Goal: Check status: Check status

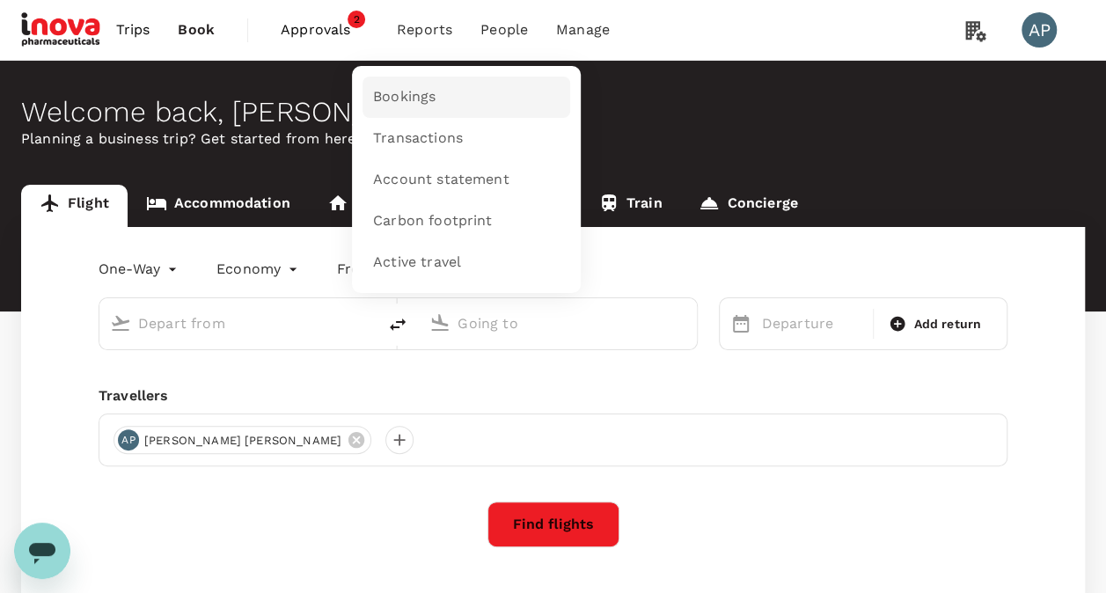
click at [407, 99] on span "Bookings" at bounding box center [404, 97] width 62 height 20
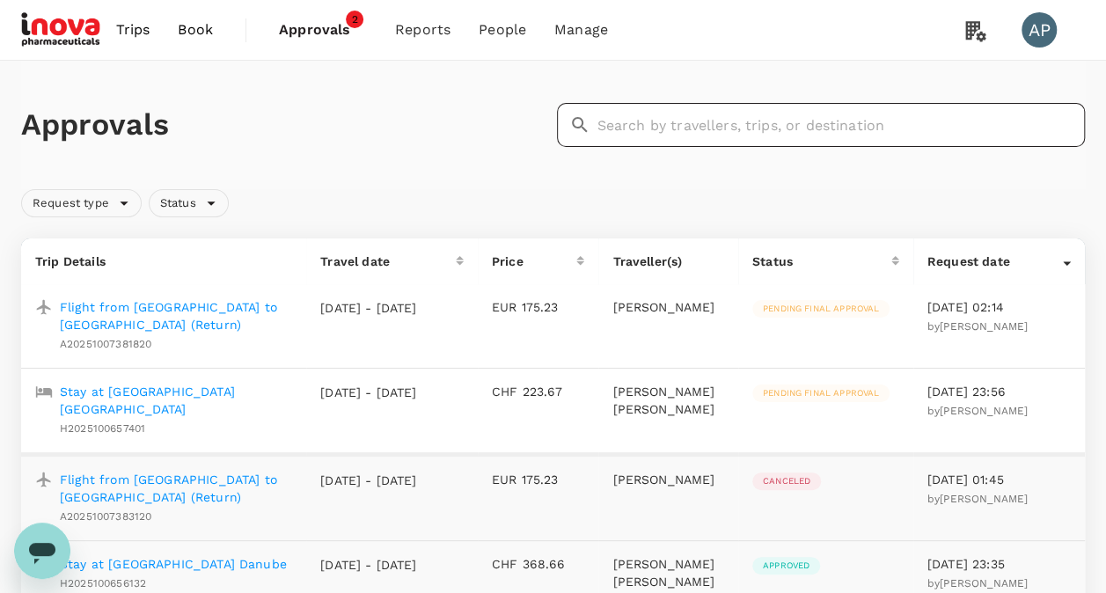
click at [729, 120] on input "text" at bounding box center [841, 125] width 488 height 44
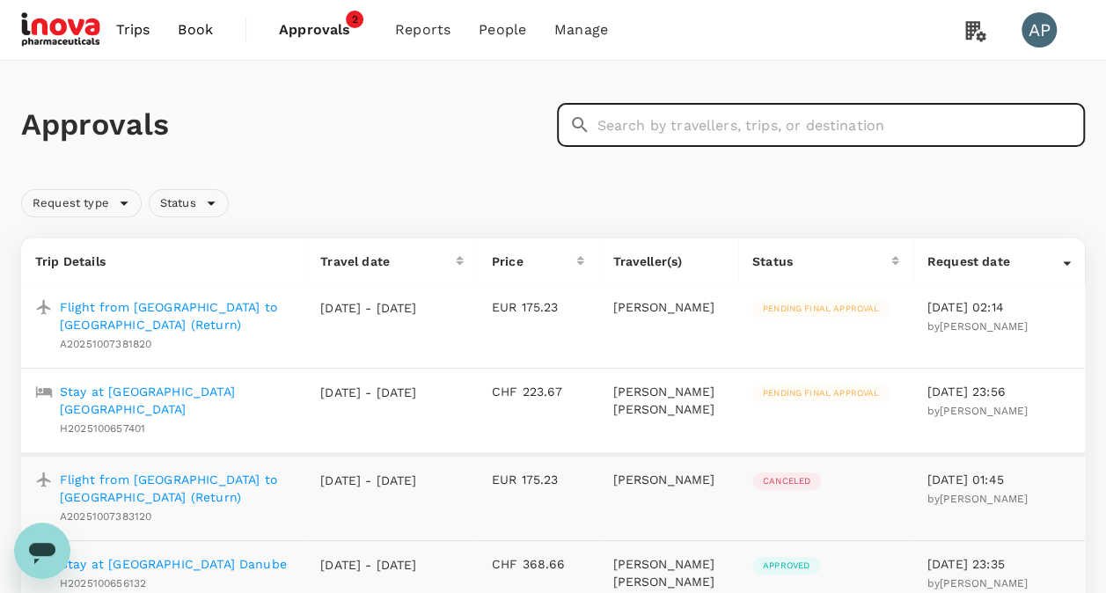
paste input "A20250929373894"
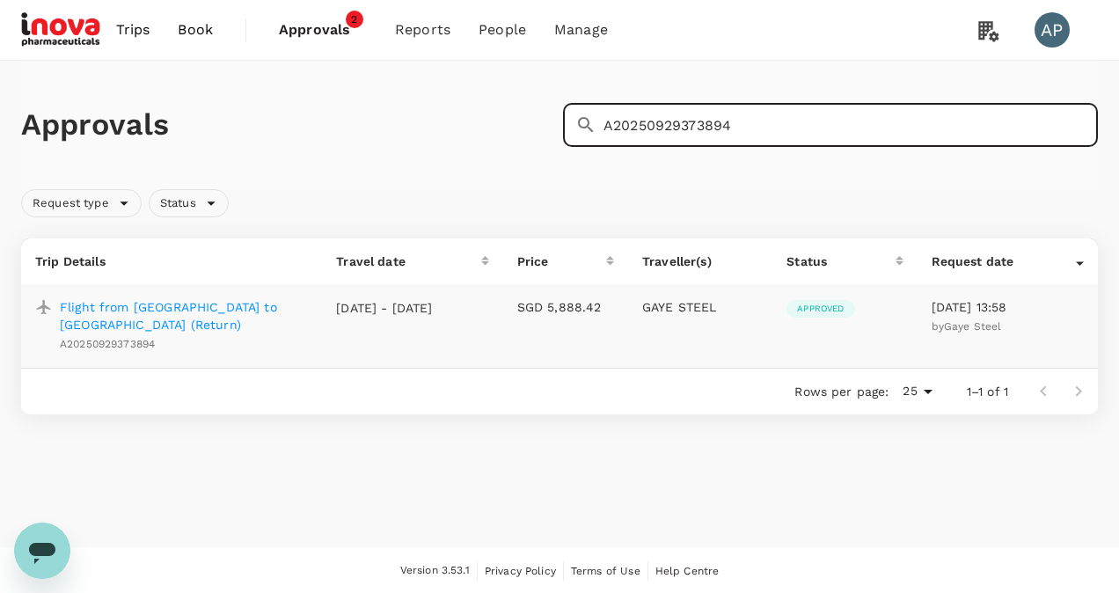
type input "A20250929373894"
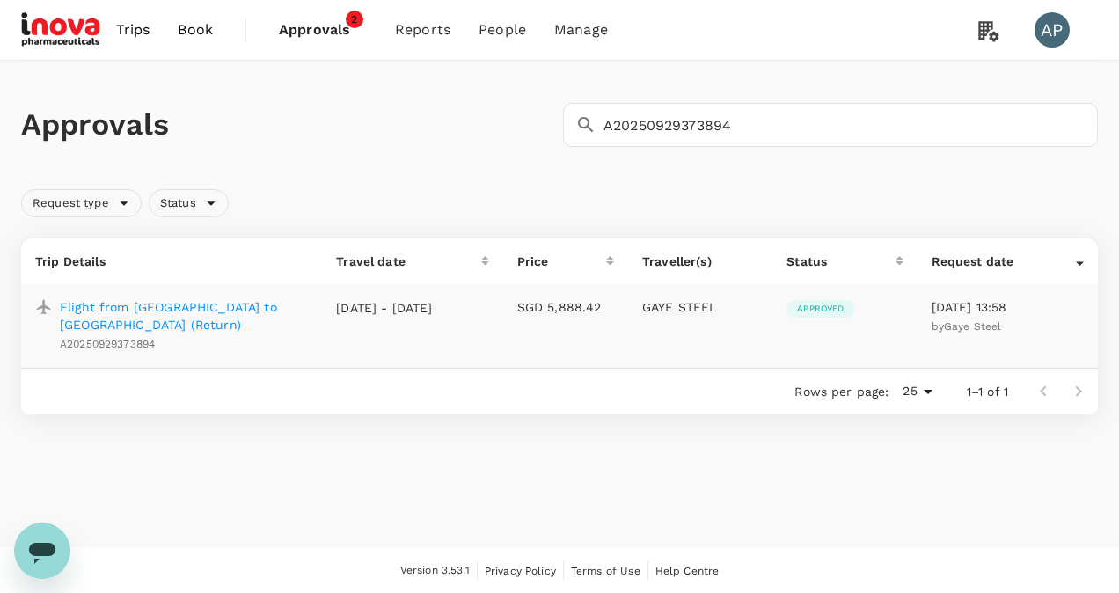
click at [208, 310] on p "Flight from Singapore to Sydney (Return)" at bounding box center [184, 315] width 248 height 35
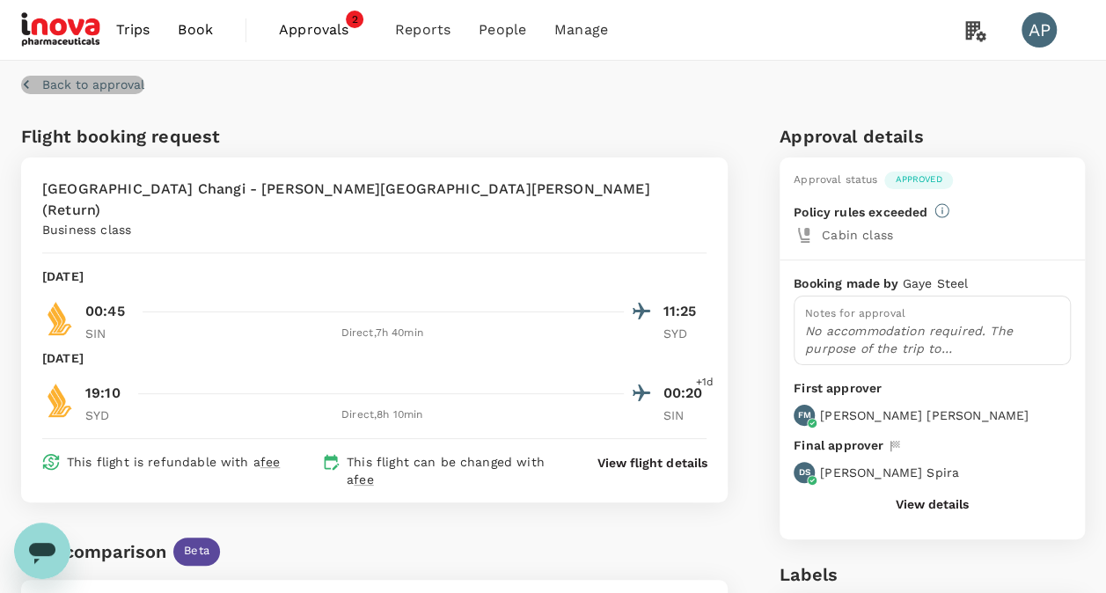
click at [69, 81] on p "Back to approval" at bounding box center [93, 85] width 102 height 18
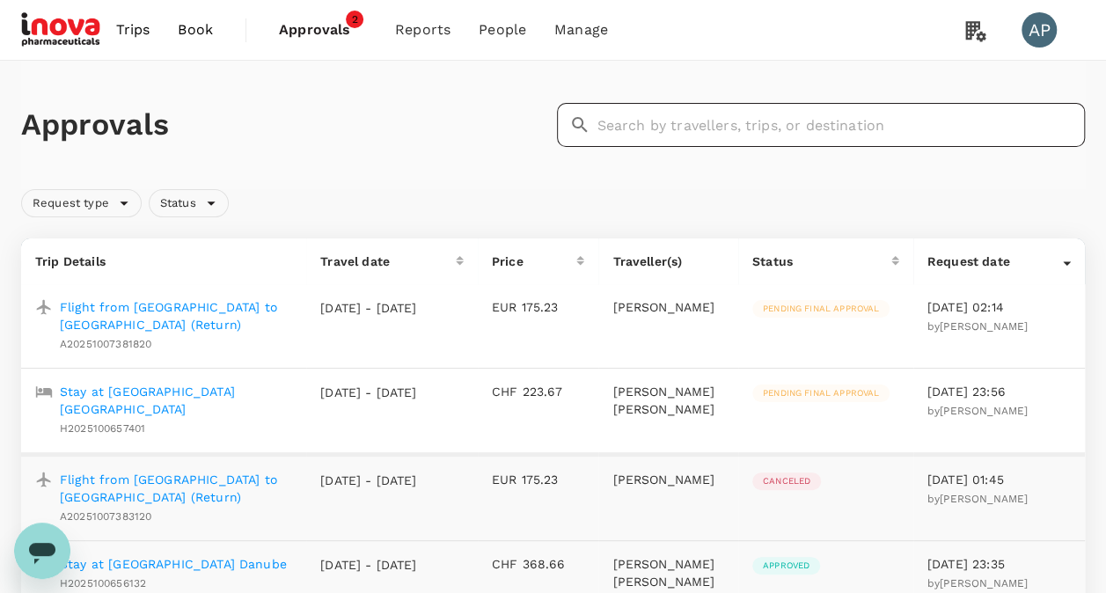
click at [724, 128] on input "text" at bounding box center [841, 125] width 488 height 44
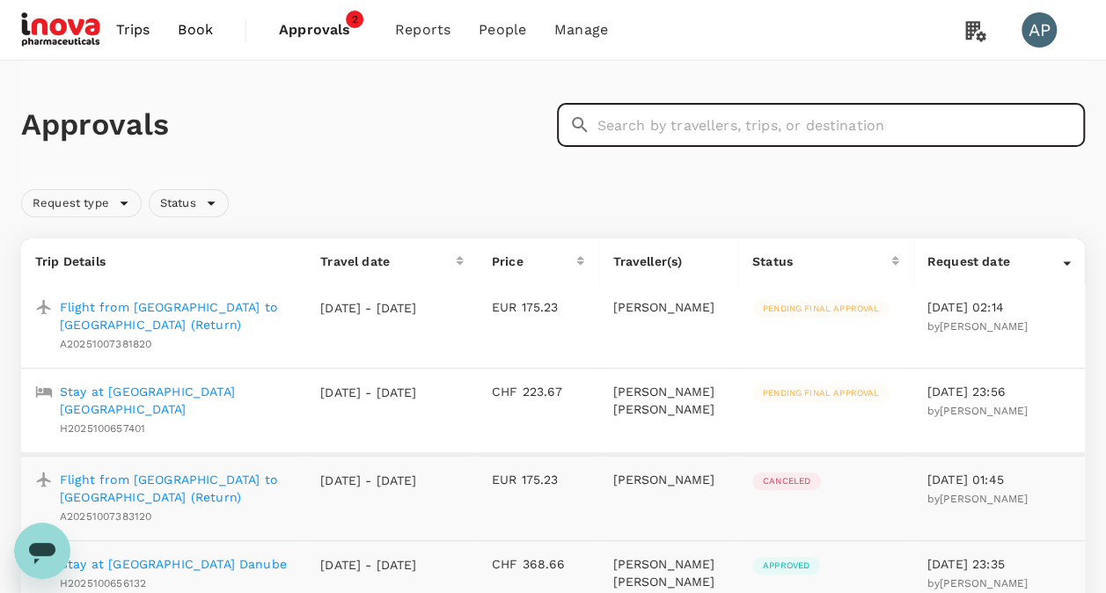
paste input "A20250926129661"
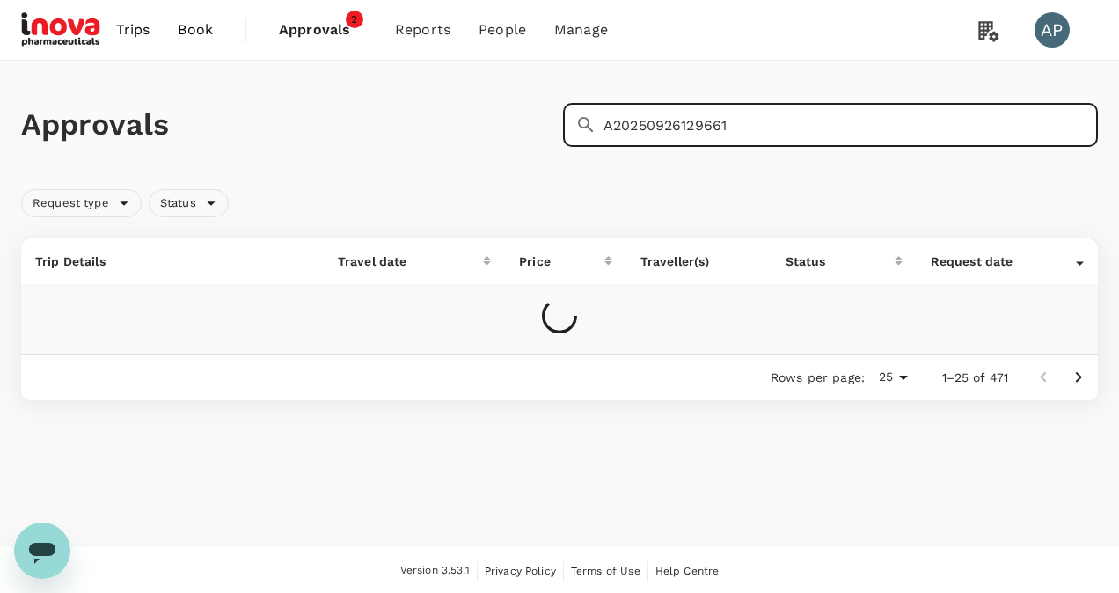
type input "A20250926129661"
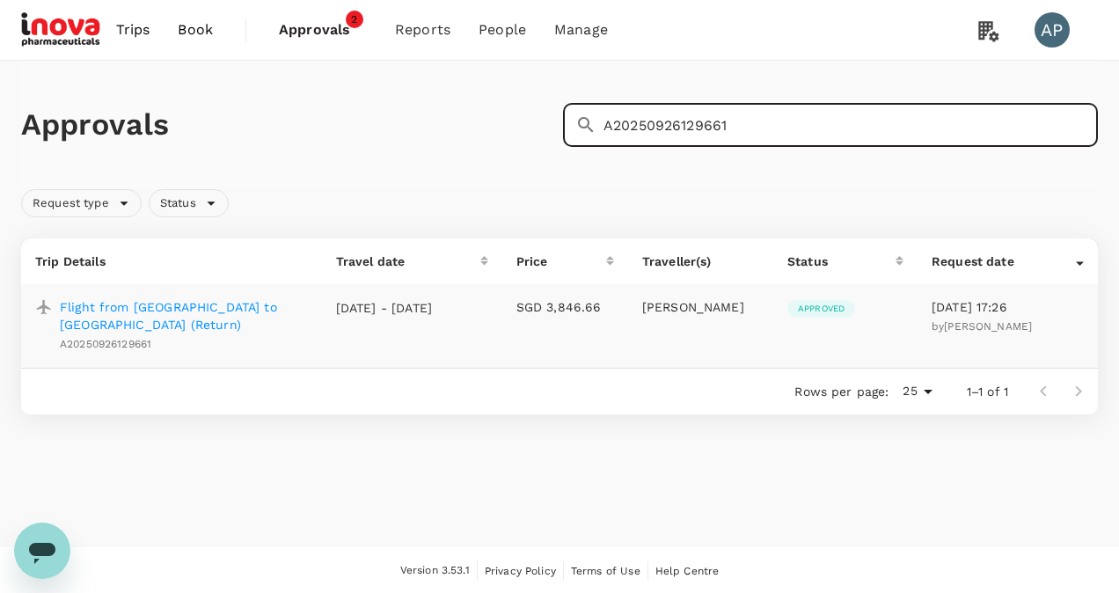
click at [270, 304] on p "Flight from Singapore to Dubai (Return)" at bounding box center [184, 315] width 248 height 35
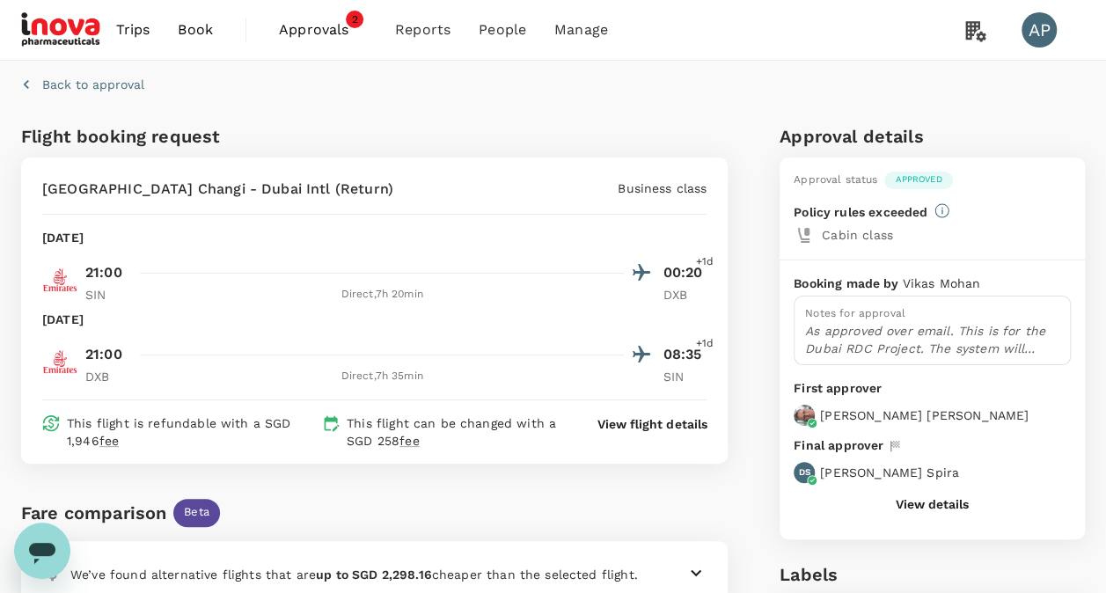
click at [40, 80] on button "Back to approval" at bounding box center [82, 85] width 123 height 18
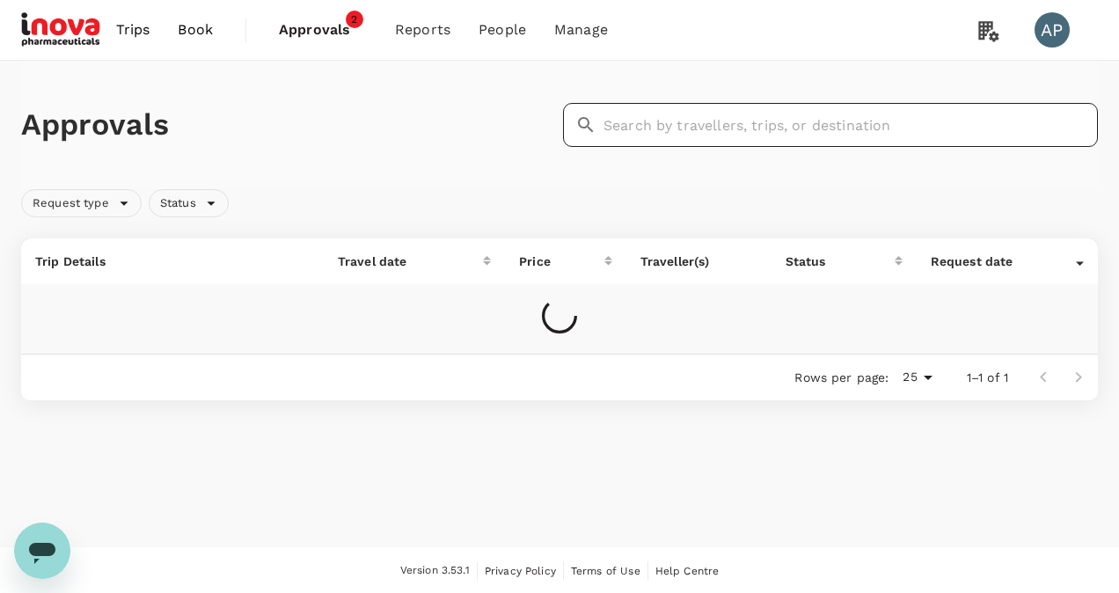
click at [750, 132] on input "text" at bounding box center [851, 125] width 494 height 44
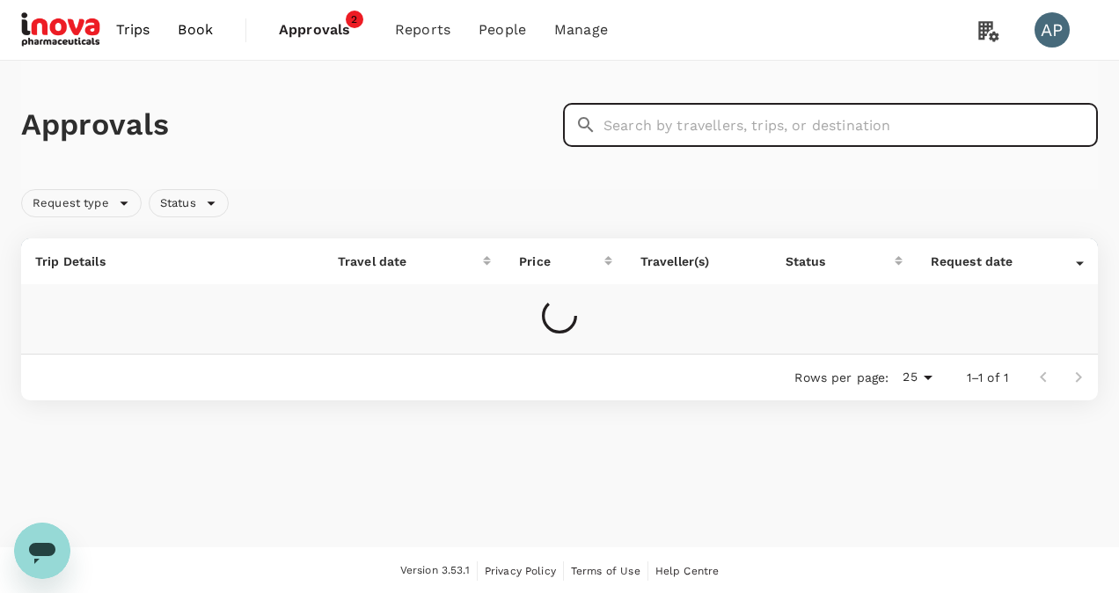
paste input "A20250930493894"
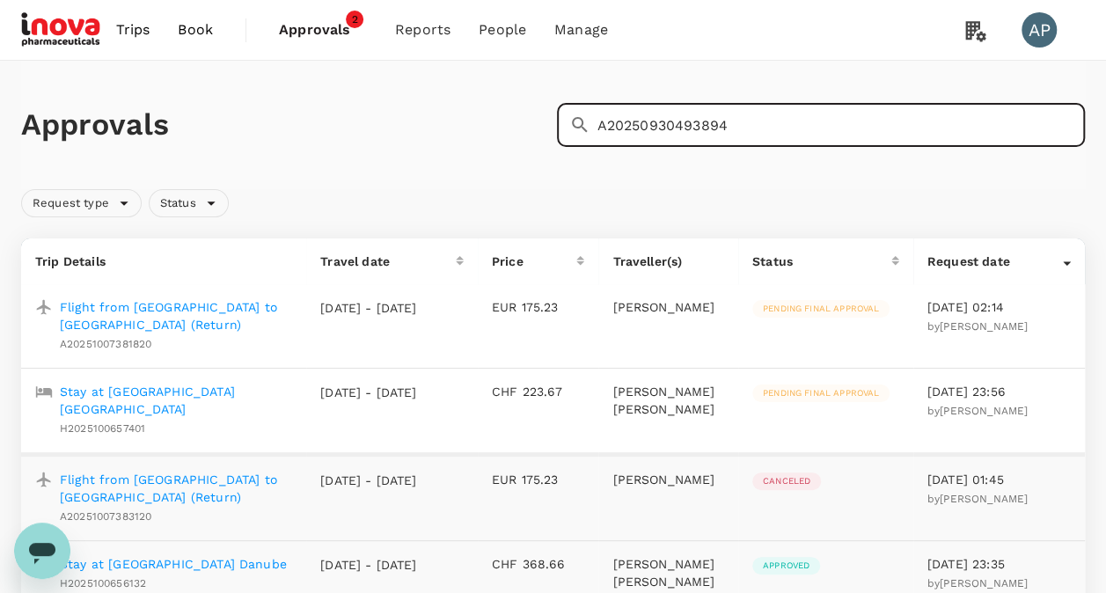
click at [823, 125] on input "A20250930493894" at bounding box center [841, 125] width 488 height 44
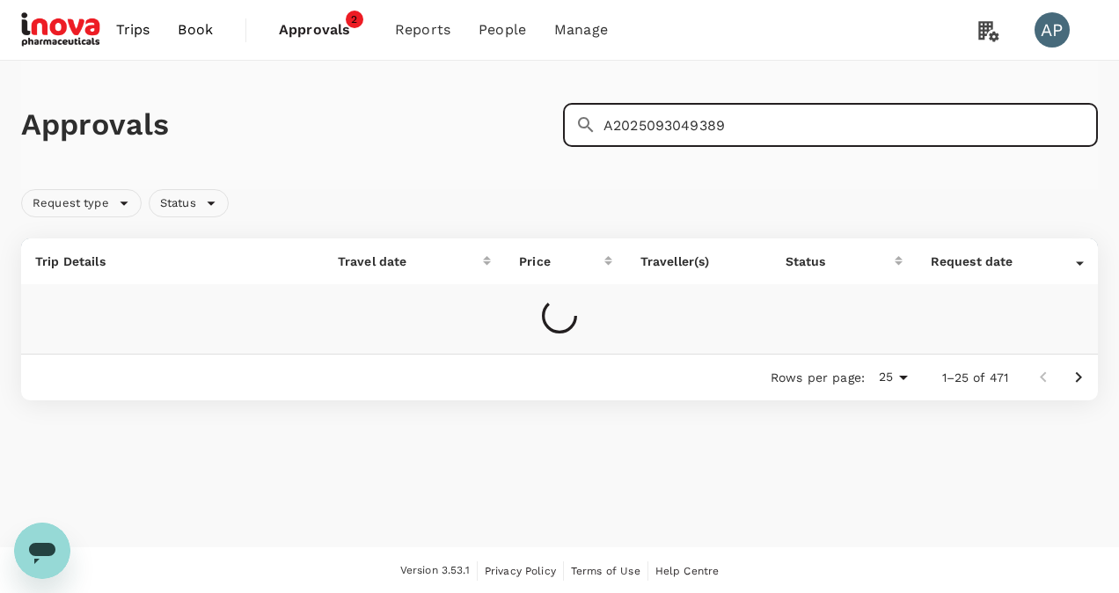
type input "A20250930493894"
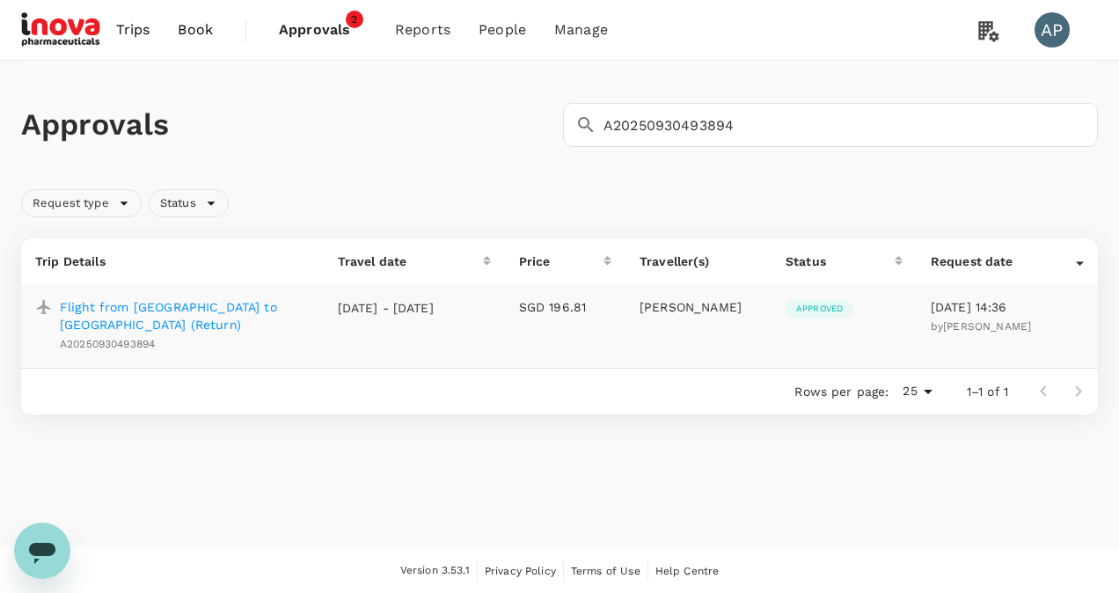
click at [269, 306] on p "Flight from Singapore to Kuala Lumpur (Return)" at bounding box center [185, 315] width 250 height 35
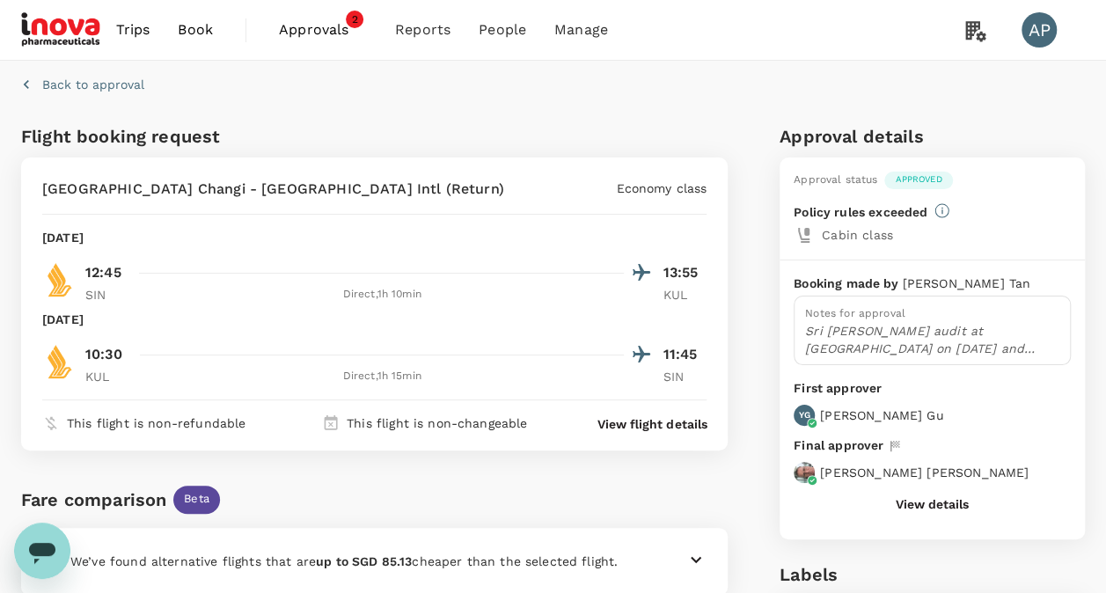
click at [89, 86] on p "Back to approval" at bounding box center [93, 85] width 102 height 18
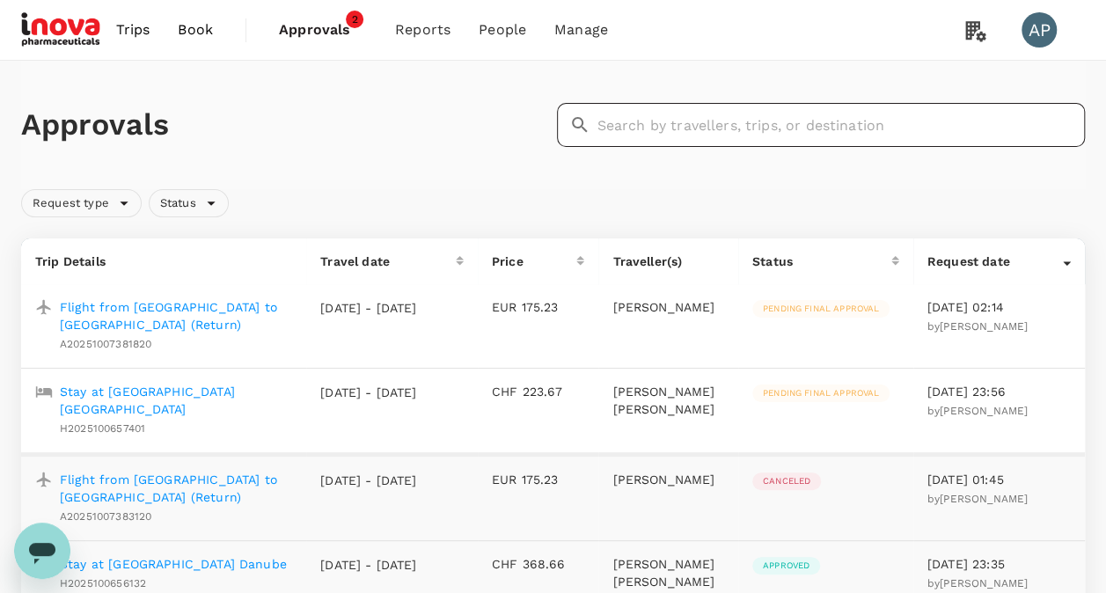
click at [797, 113] on input "text" at bounding box center [841, 125] width 488 height 44
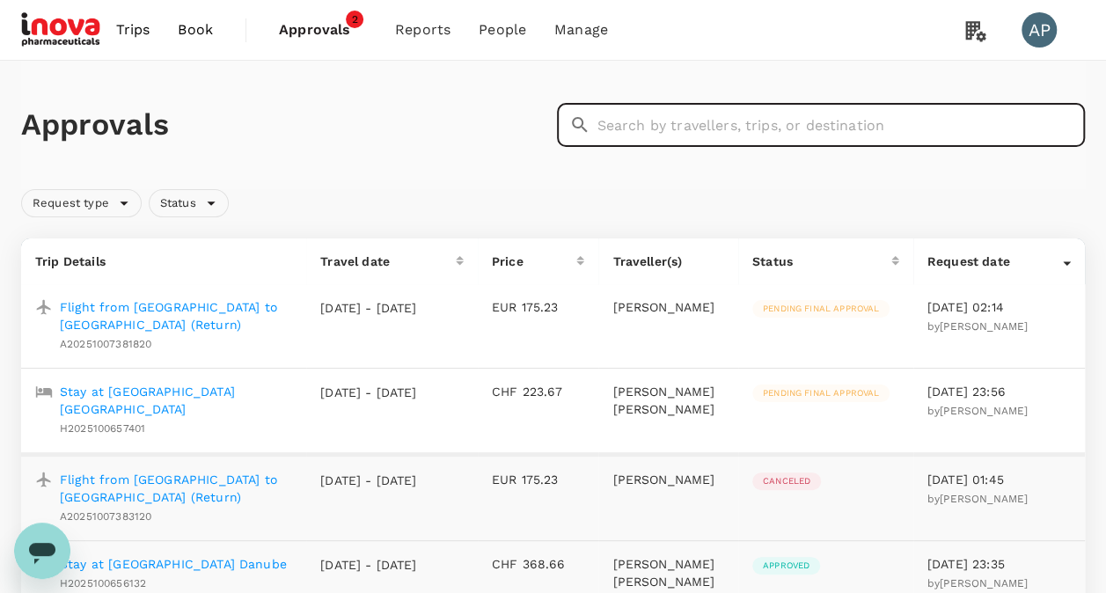
paste input "H2025093032051"
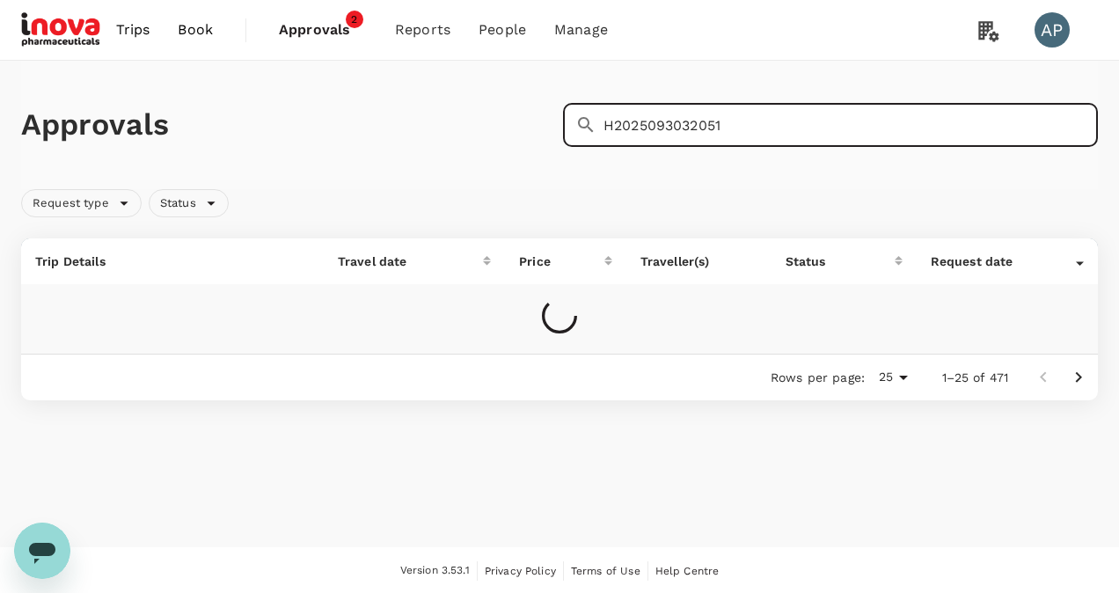
type input "H2025093032051"
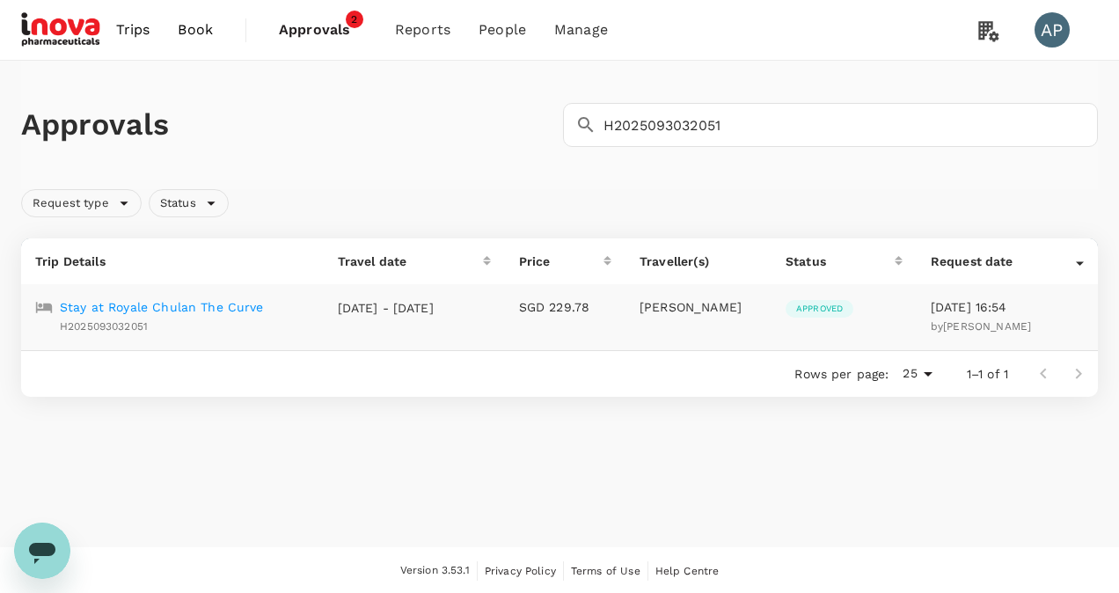
click at [216, 305] on p "Stay at Royale Chulan The Curve" at bounding box center [162, 307] width 204 height 18
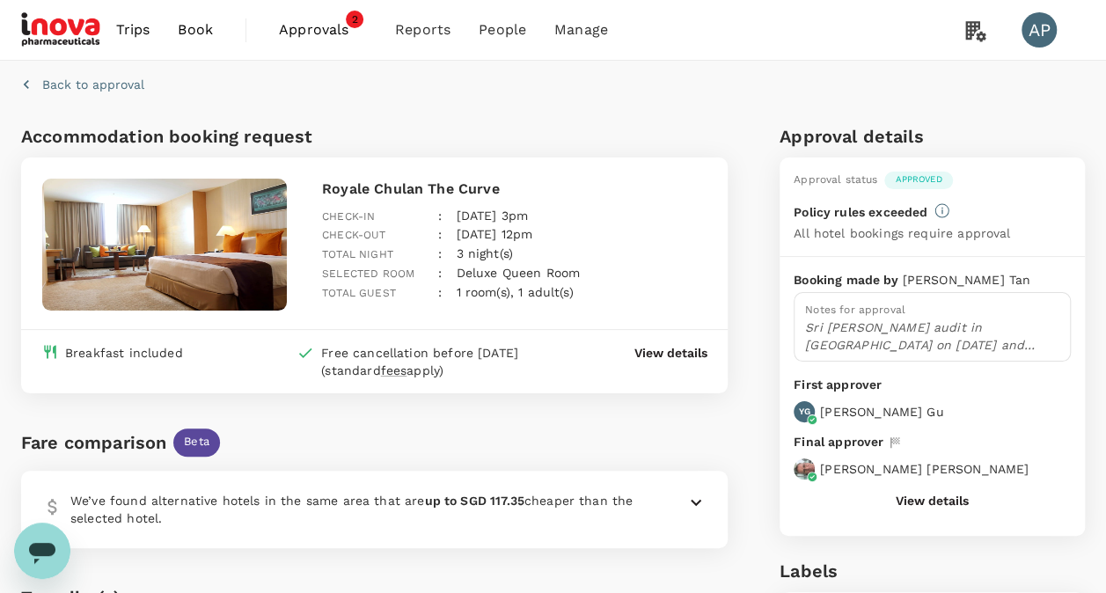
click at [39, 84] on button "Back to approval" at bounding box center [82, 85] width 123 height 18
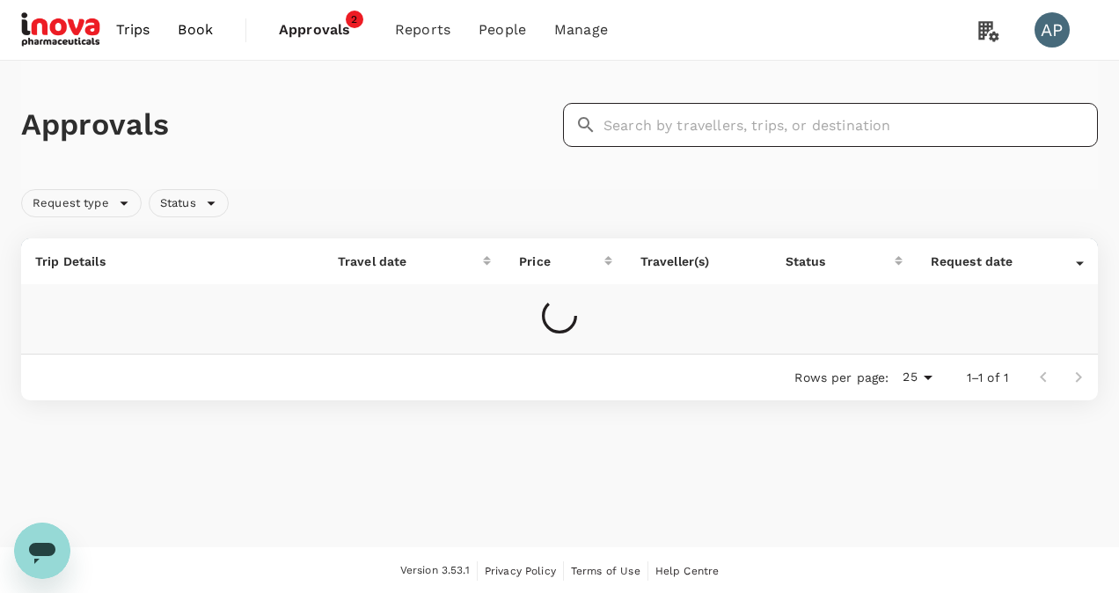
click at [720, 134] on input "text" at bounding box center [851, 125] width 494 height 44
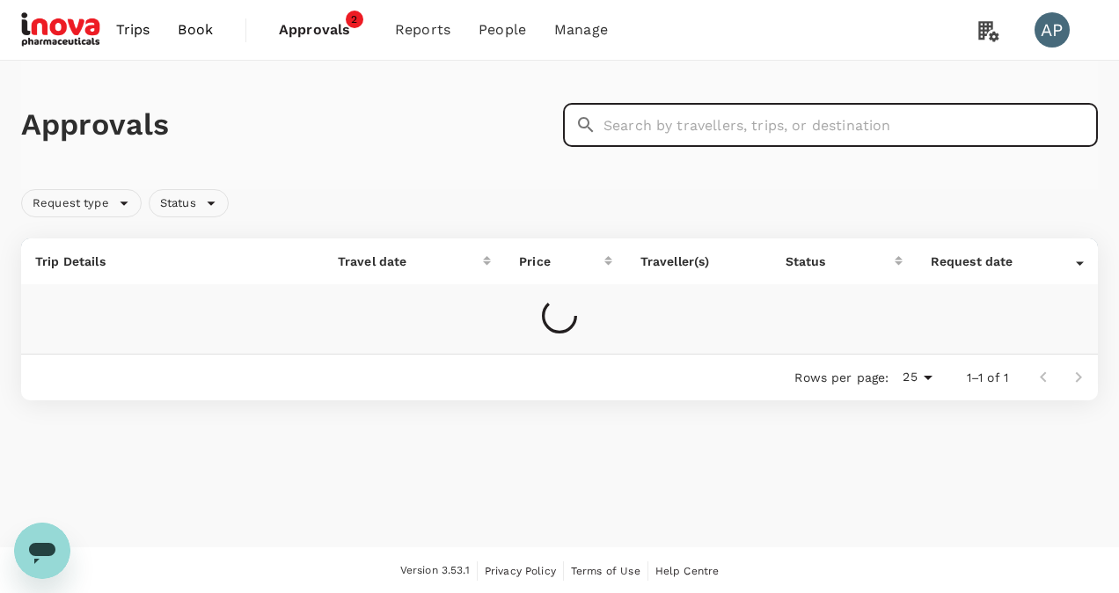
paste input "A20250604885578"
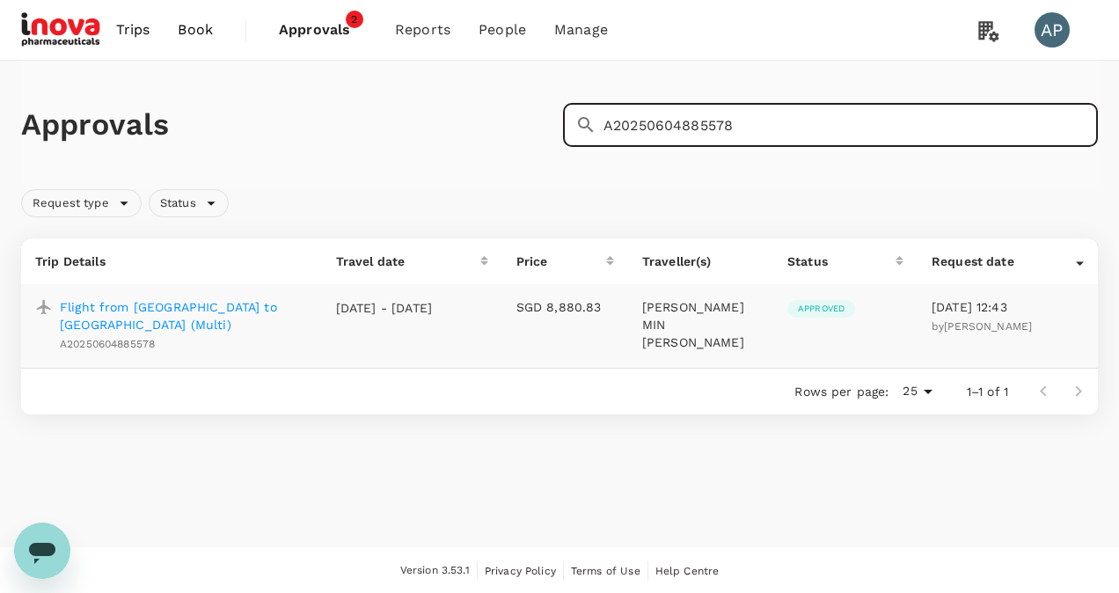
type input "A20250604885578"
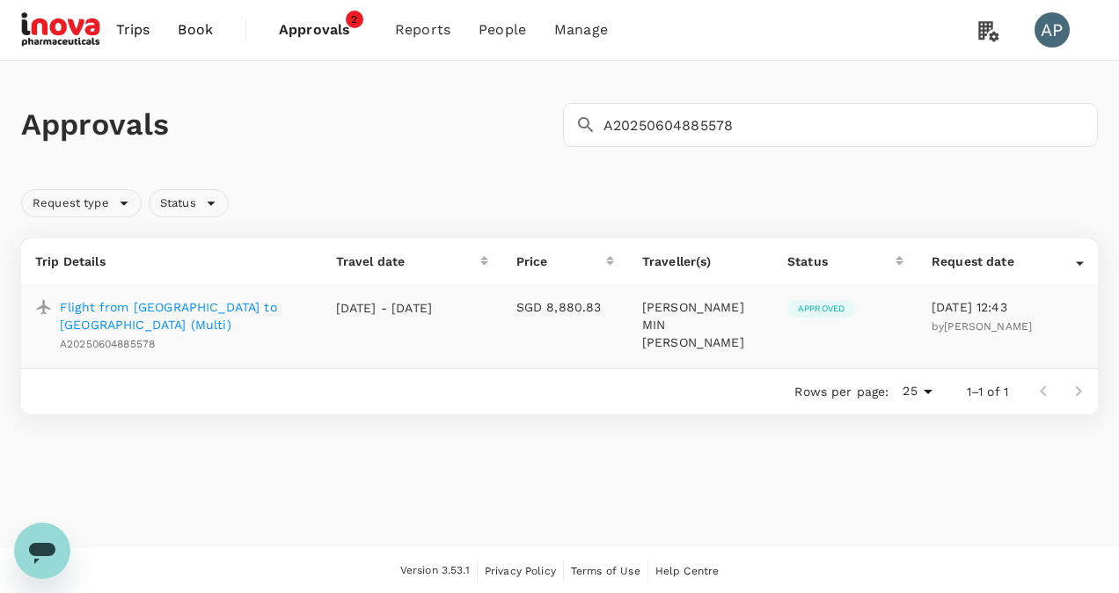
click at [198, 305] on p "Flight from Singapore to Paris (Multi)" at bounding box center [184, 315] width 248 height 35
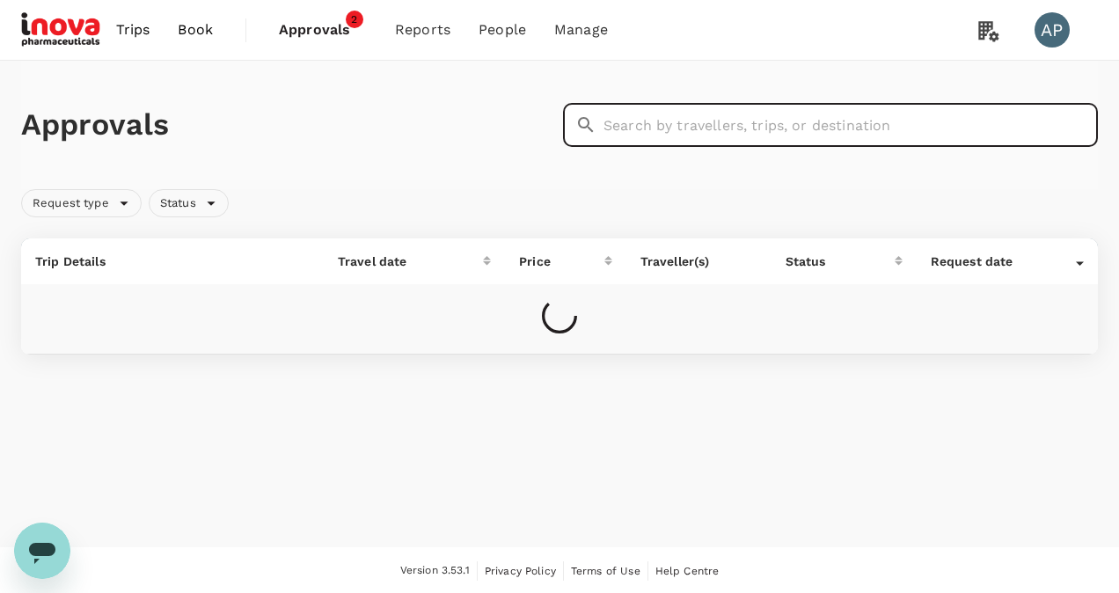
click at [700, 120] on input "text" at bounding box center [851, 125] width 494 height 44
paste input "A20250908141635"
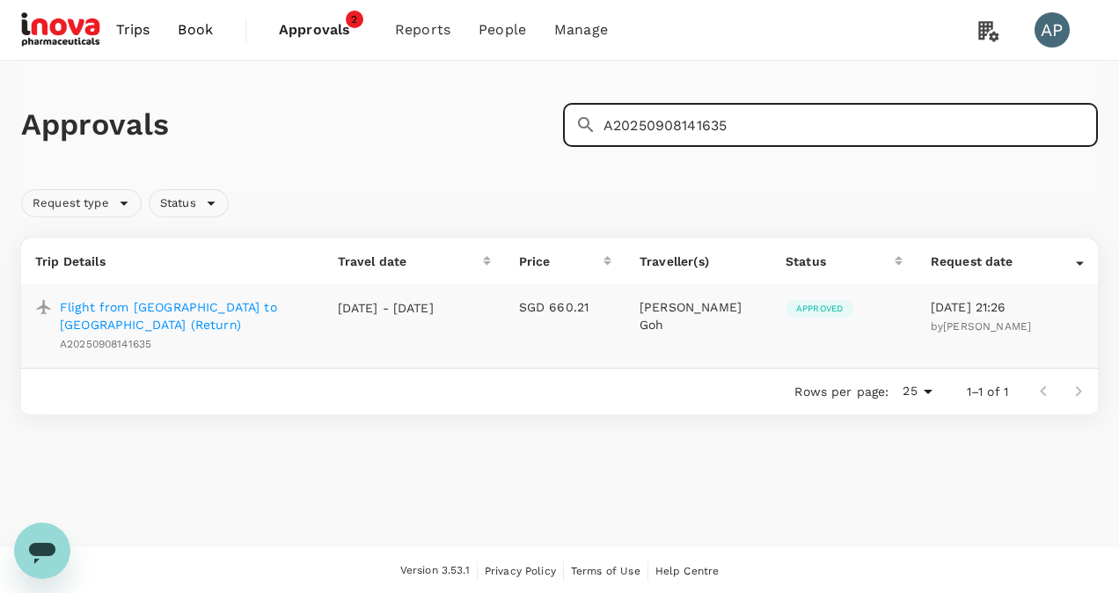
type input "A20250908141635"
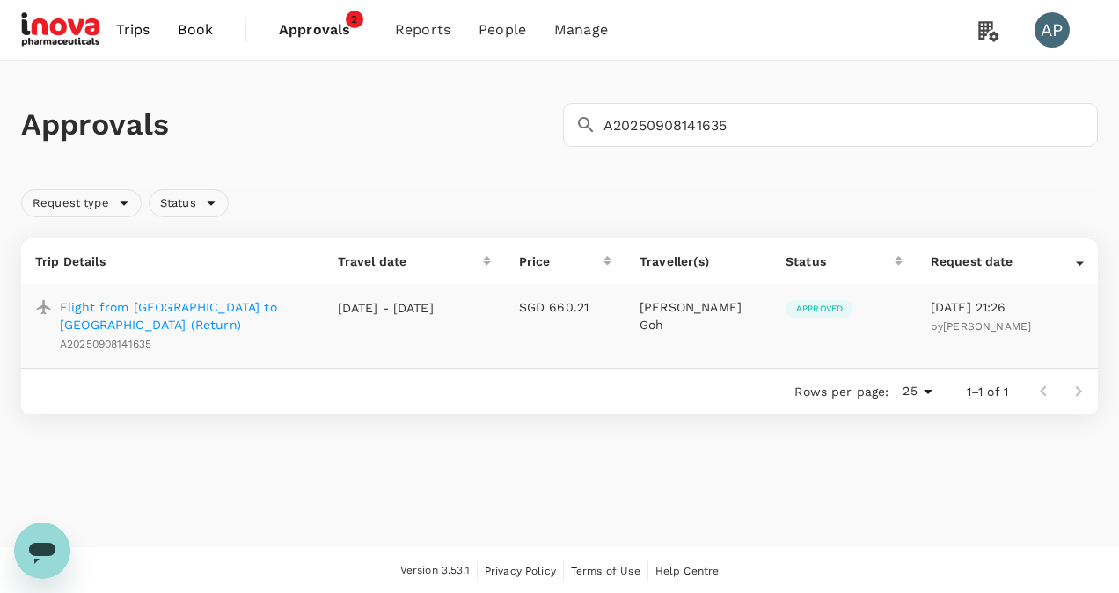
click at [223, 308] on p "Flight from [GEOGRAPHIC_DATA] to [GEOGRAPHIC_DATA] (Return)" at bounding box center [185, 315] width 250 height 35
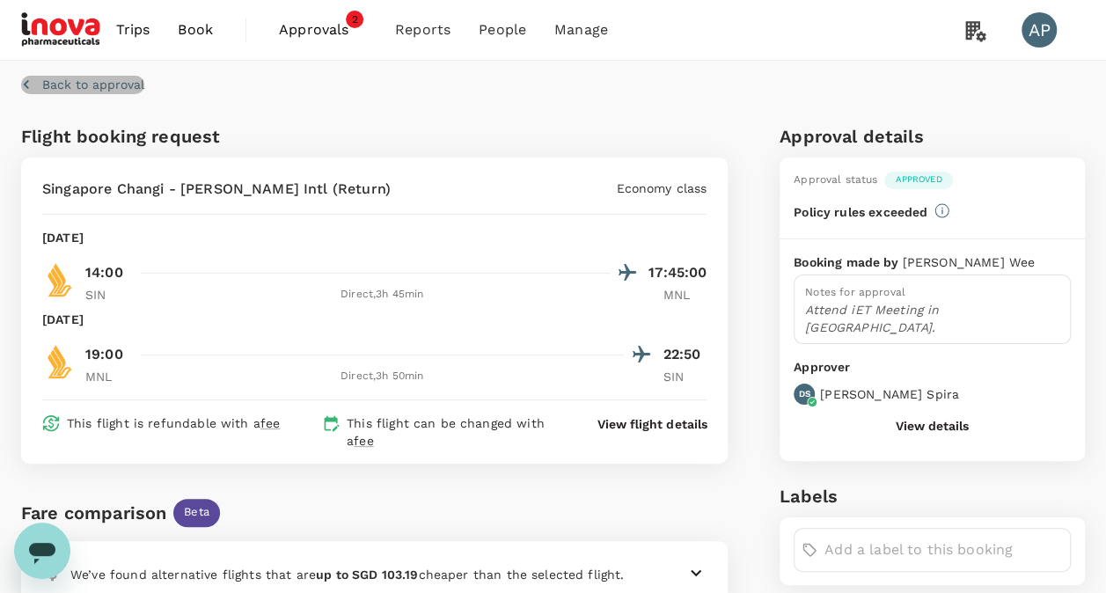
click at [62, 81] on p "Back to approval" at bounding box center [93, 85] width 102 height 18
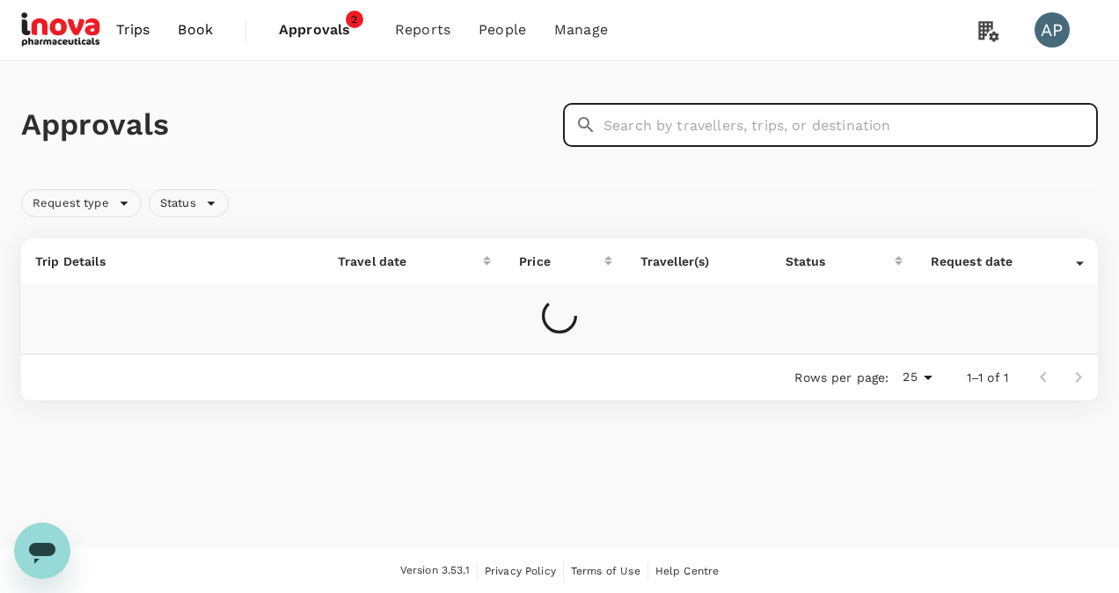
click at [681, 126] on input "text" at bounding box center [851, 125] width 494 height 44
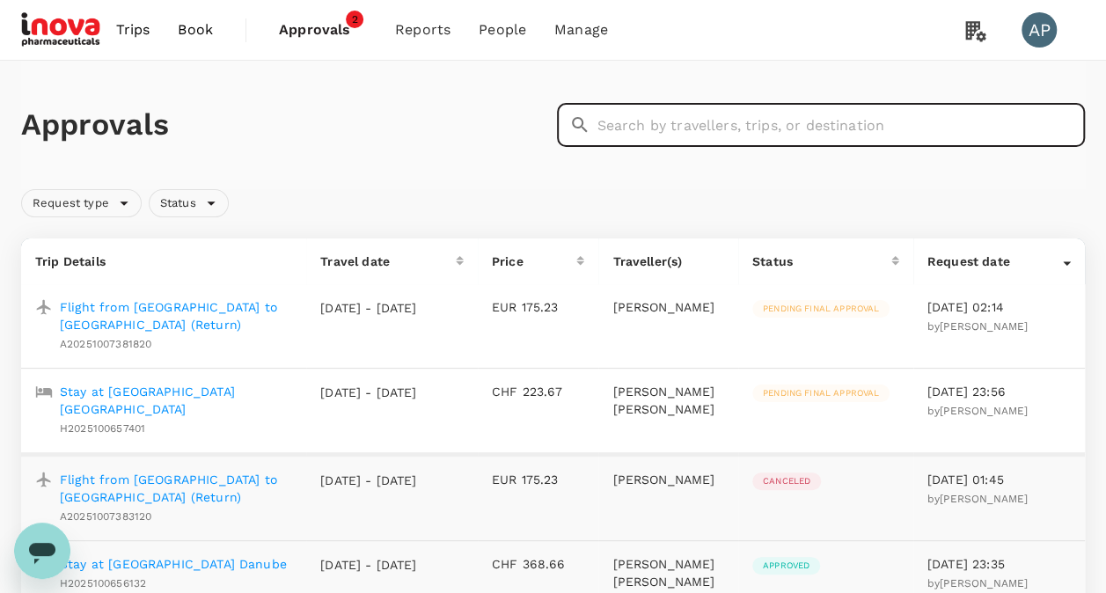
paste input "A20251001725231"
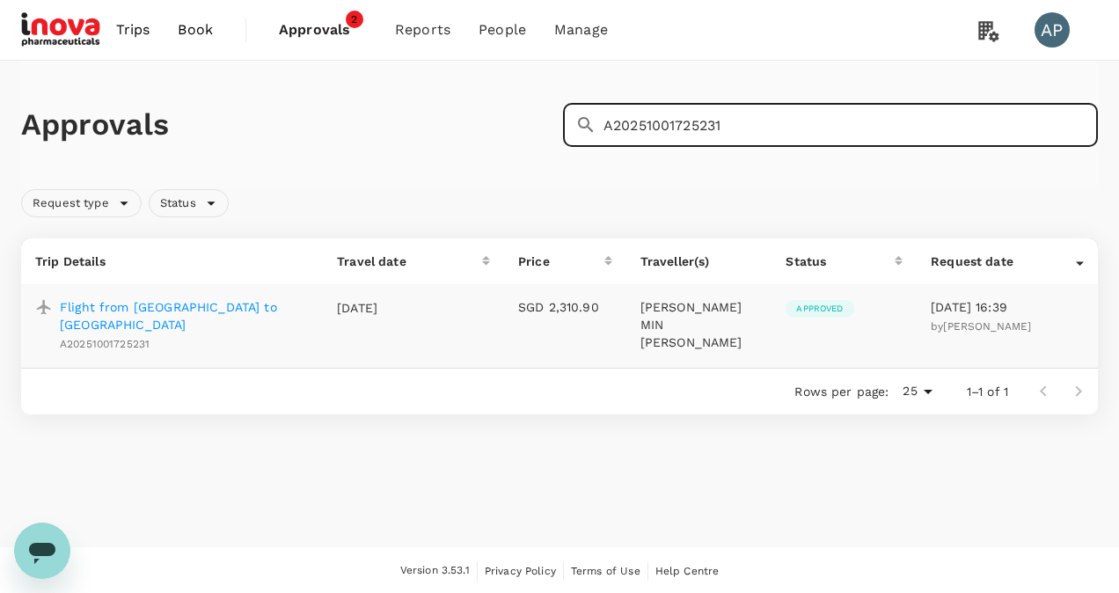
type input "A20251001725231"
click at [183, 311] on p "Flight from Athens to Dubai" at bounding box center [184, 315] width 249 height 35
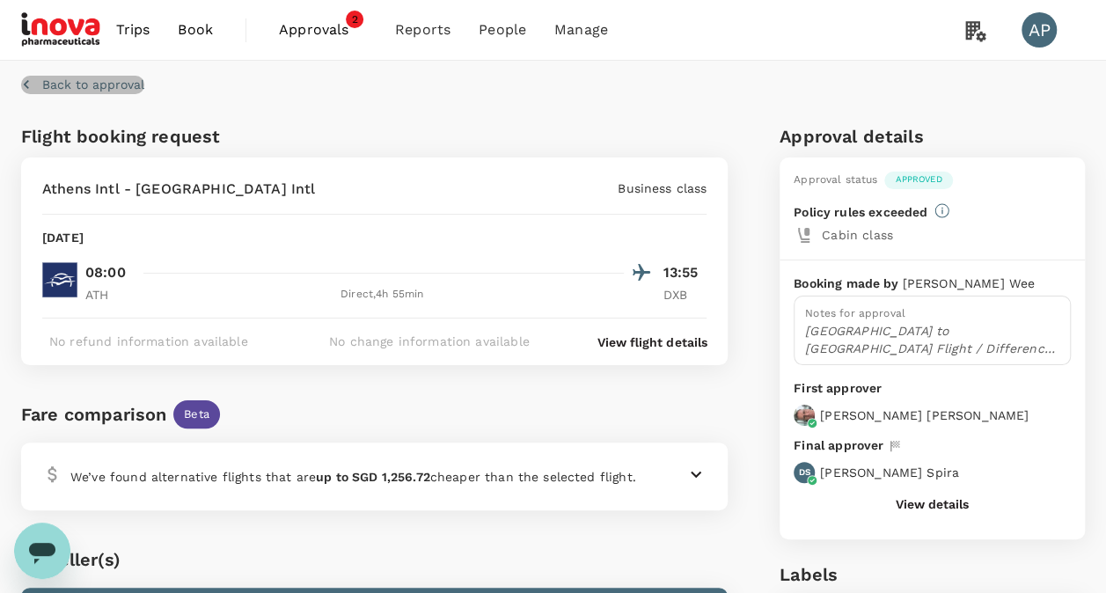
click at [66, 91] on p "Back to approval" at bounding box center [93, 85] width 102 height 18
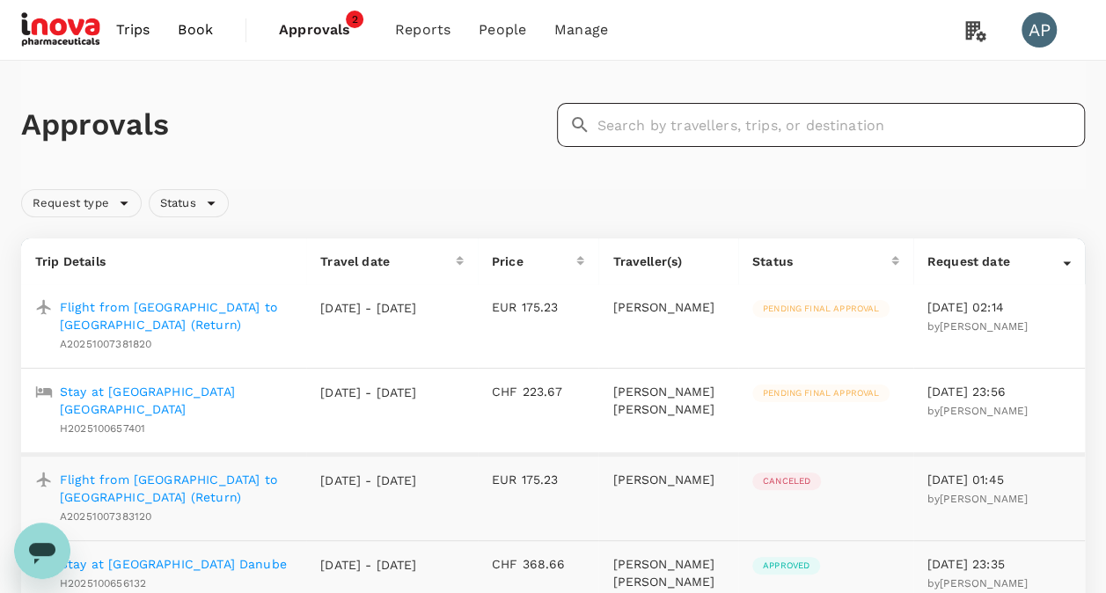
click at [699, 120] on input "text" at bounding box center [841, 125] width 488 height 44
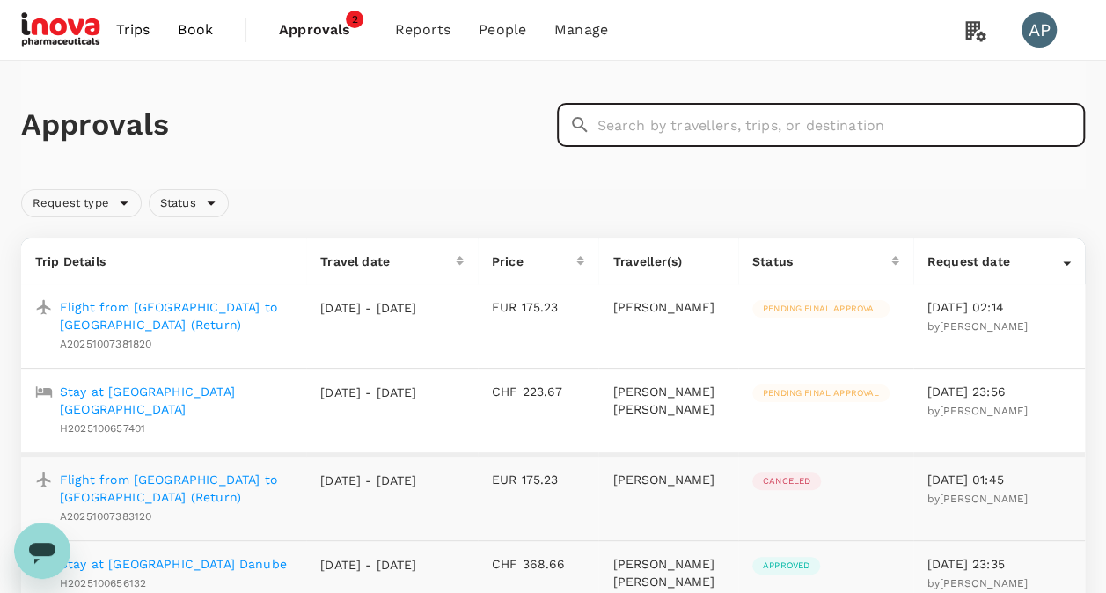
paste input "A20251001558842"
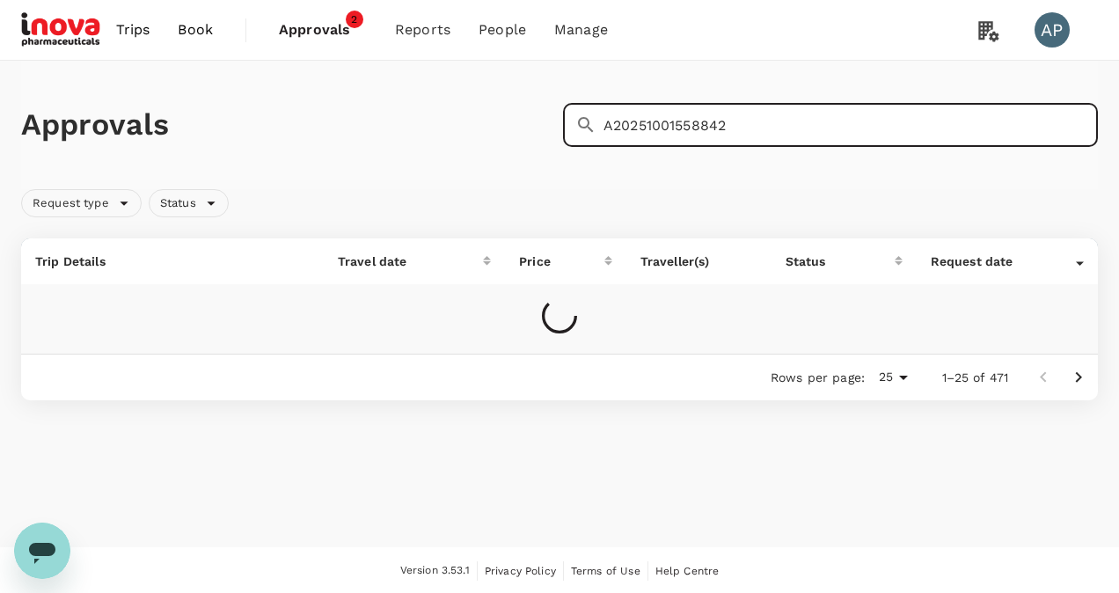
type input "A20251001558842"
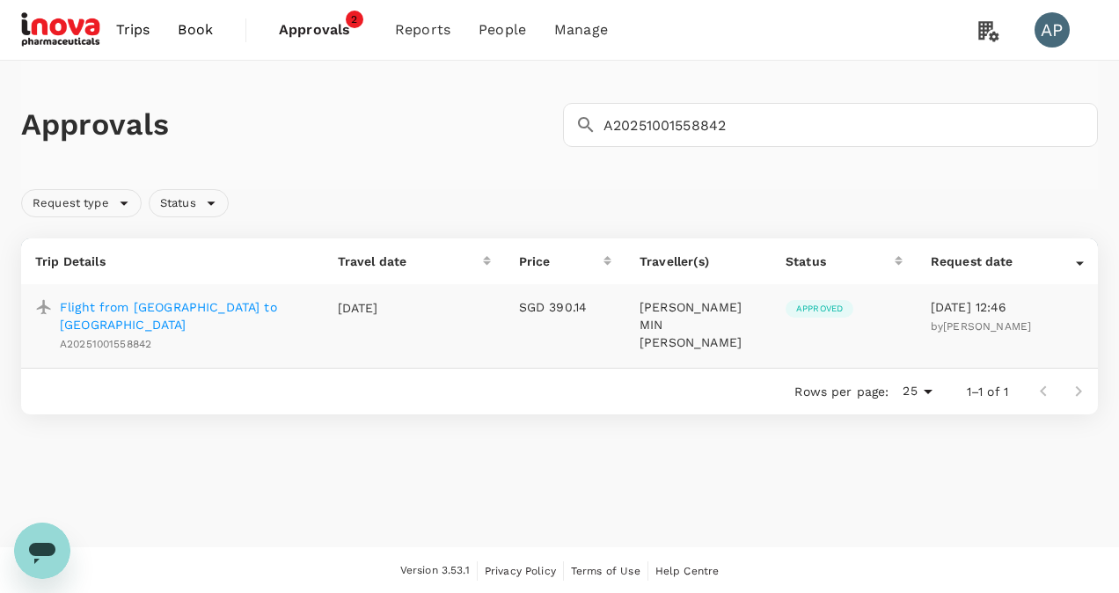
click at [142, 301] on p "Flight from Budapest to Athens" at bounding box center [185, 315] width 250 height 35
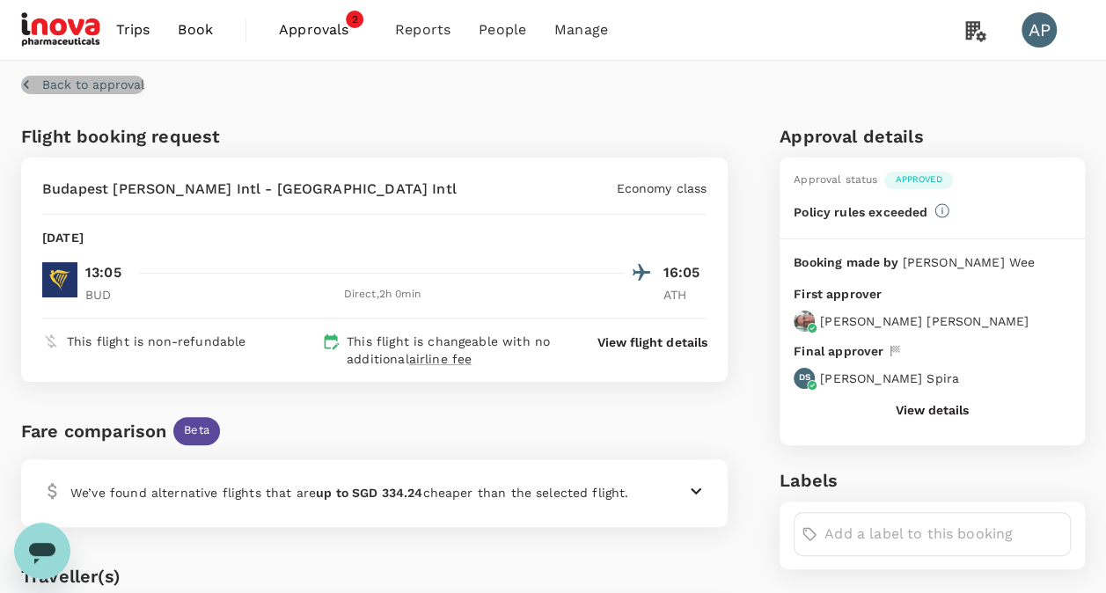
click at [63, 86] on p "Back to approval" at bounding box center [93, 85] width 102 height 18
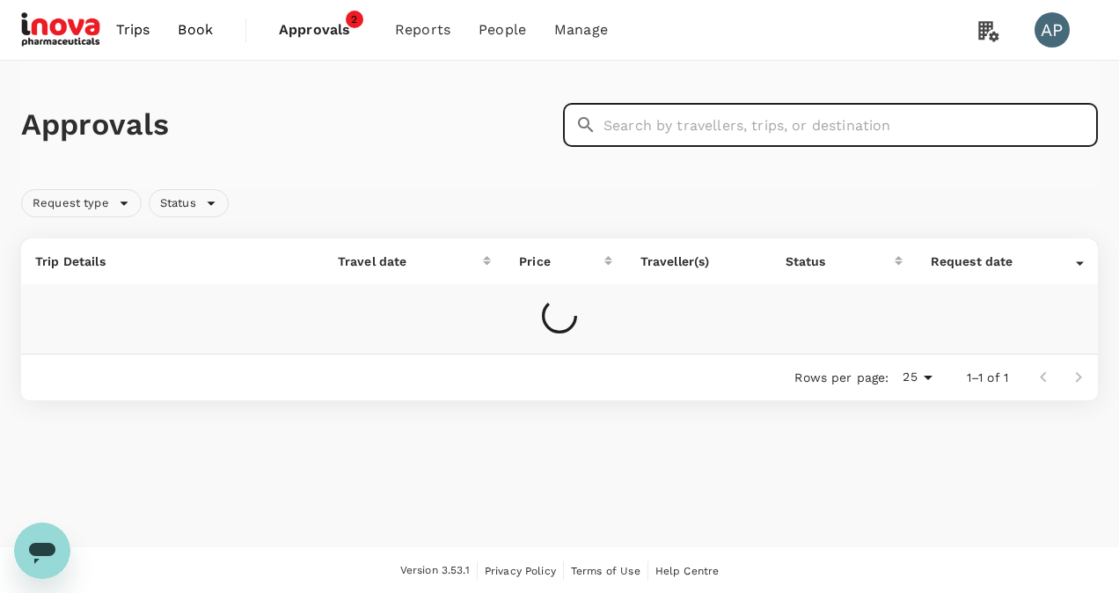
click at [640, 123] on input "text" at bounding box center [851, 125] width 494 height 44
paste input "A20251001725231"
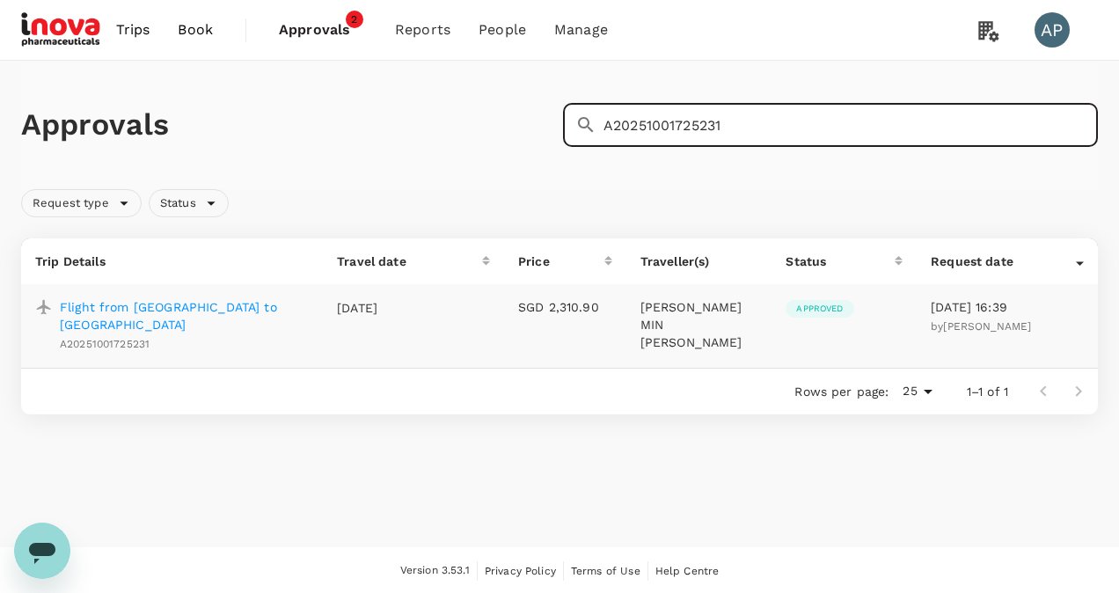
type input "A20251001725231"
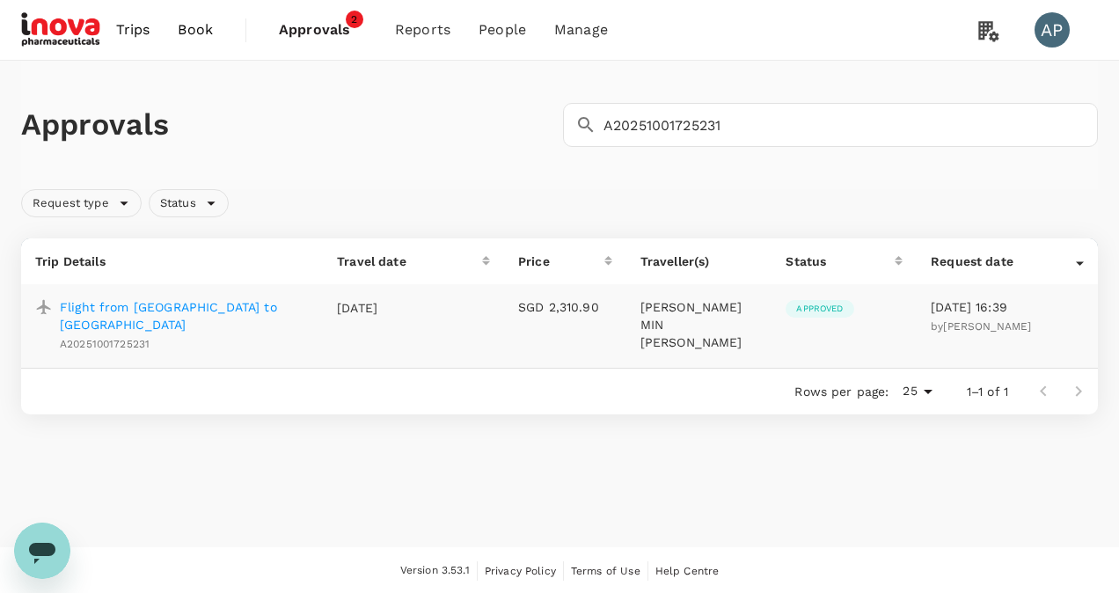
click at [206, 306] on p "Flight from Athens to Dubai" at bounding box center [184, 315] width 249 height 35
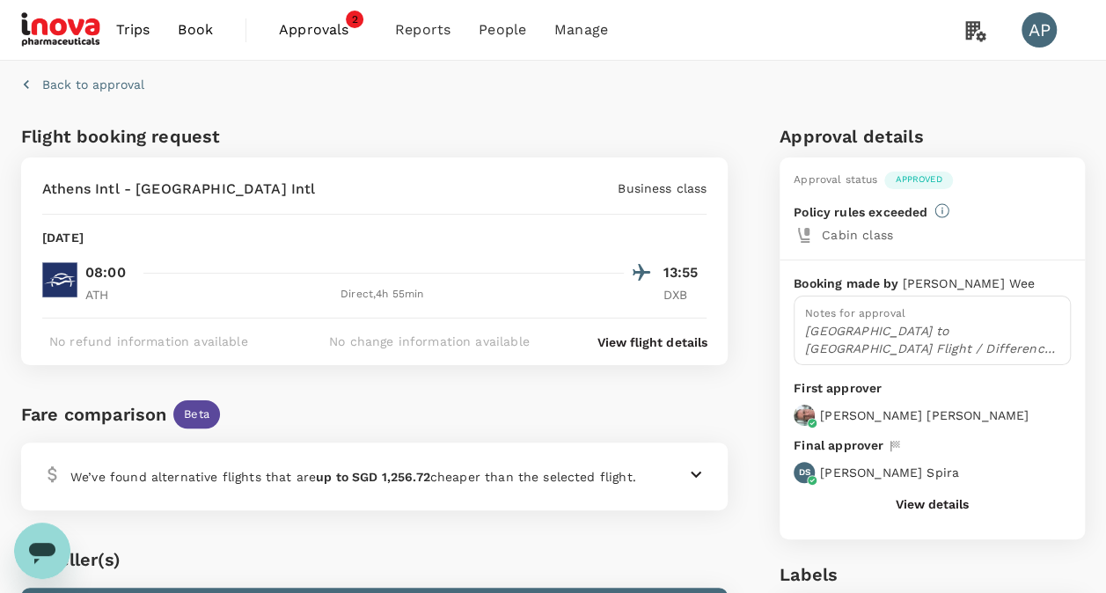
click at [107, 81] on p "Back to approval" at bounding box center [93, 85] width 102 height 18
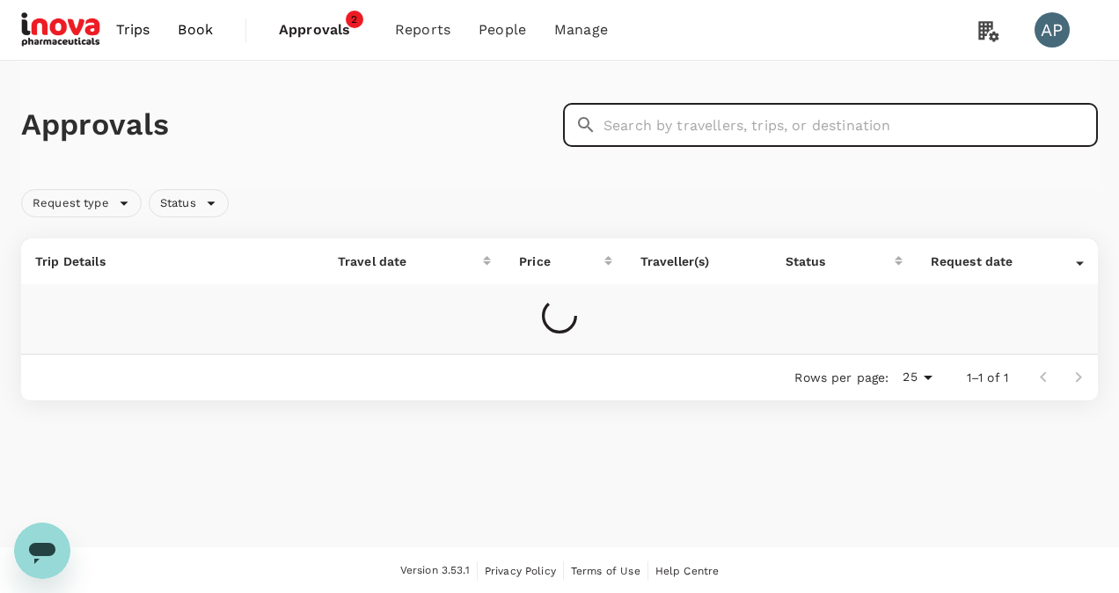
click at [682, 121] on input "text" at bounding box center [851, 125] width 494 height 44
paste input "A20251002129478"
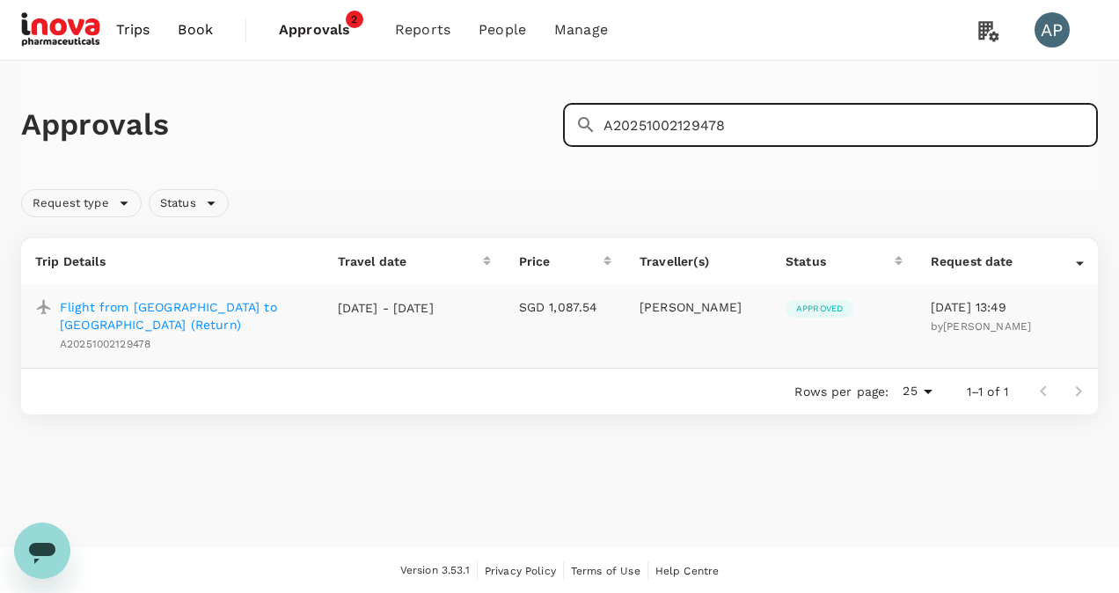
type input "A20251002129478"
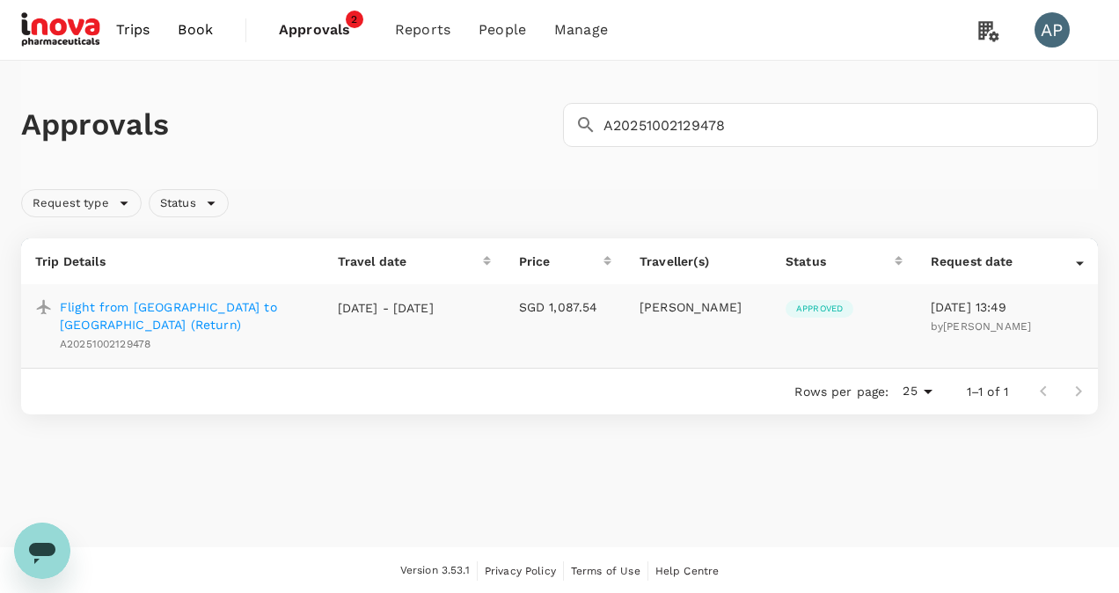
click at [160, 306] on p "Flight from Singapore to Shanghai (Return)" at bounding box center [185, 315] width 250 height 35
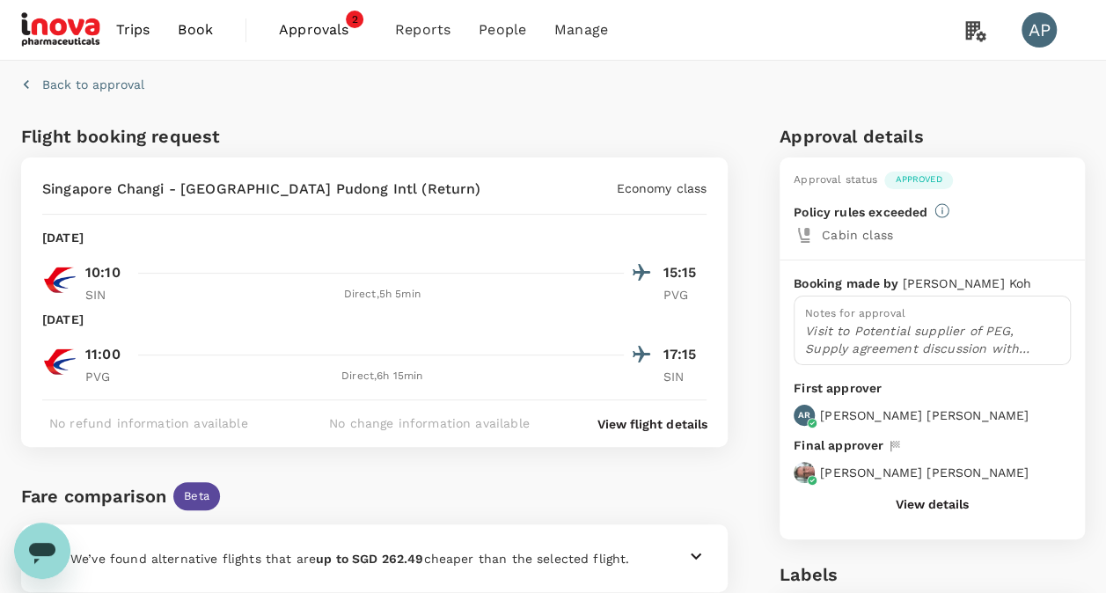
click at [117, 85] on p "Back to approval" at bounding box center [93, 85] width 102 height 18
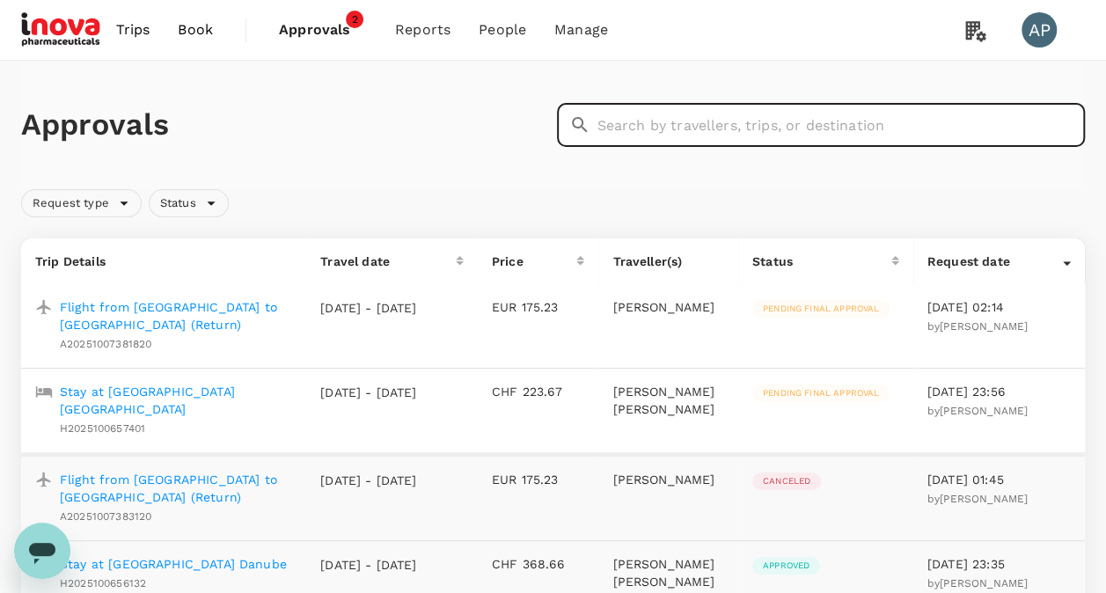
click at [653, 125] on input "text" at bounding box center [841, 125] width 488 height 44
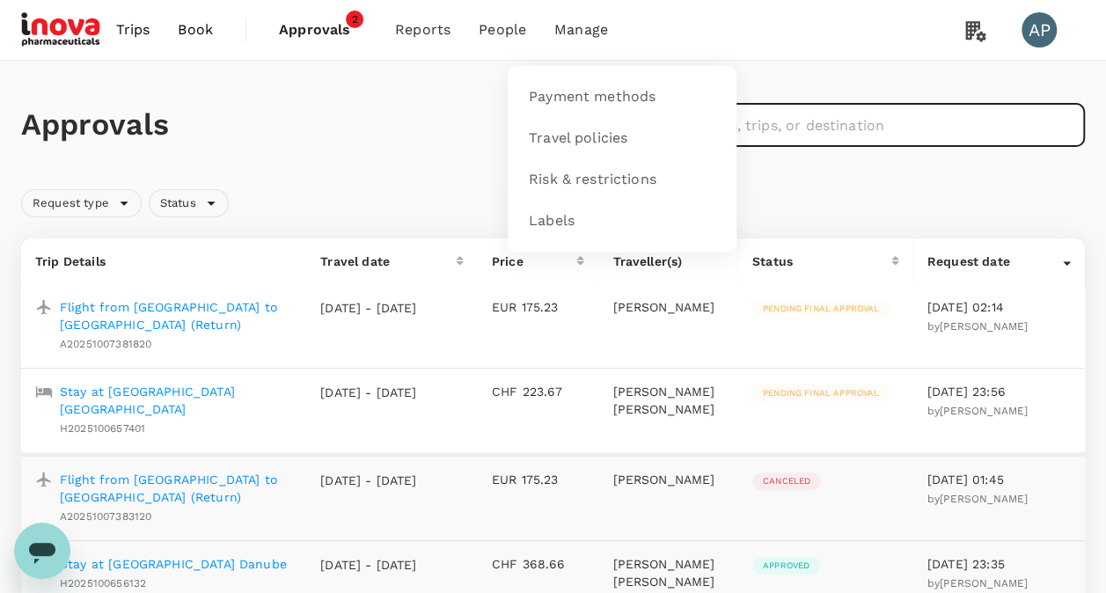
paste input "A20251001725231"
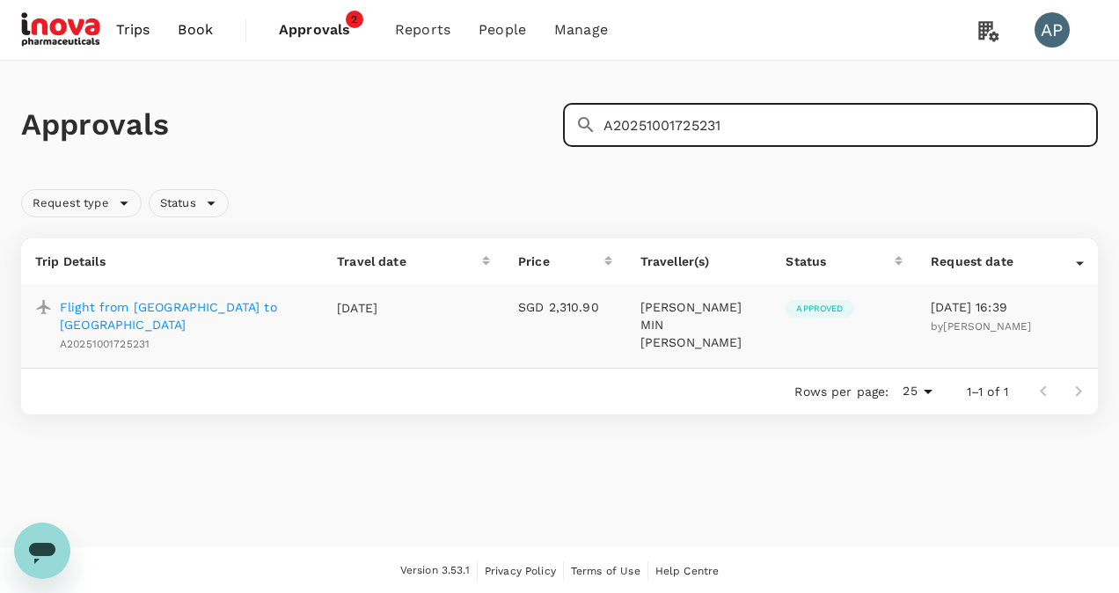
type input "A20251001725231"
click at [204, 305] on p "Flight from Athens to Dubai" at bounding box center [184, 315] width 249 height 35
